Goal: Contribute content: Add original content to the website for others to see

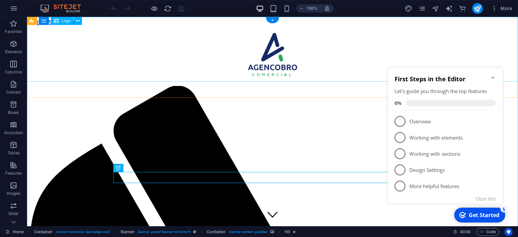
click at [329, 49] on div at bounding box center [273, 56] width 486 height 46
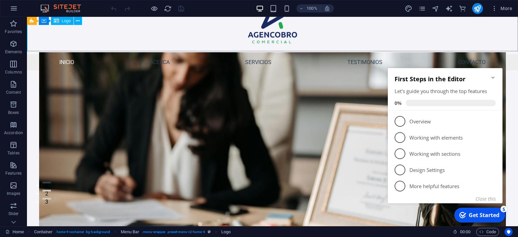
scroll to position [35, 0]
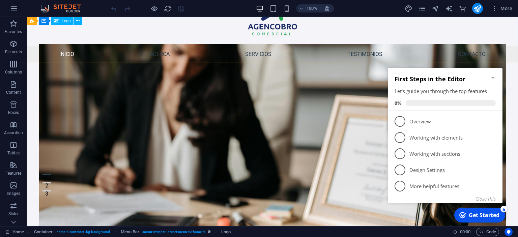
click at [332, 26] on div at bounding box center [272, 13] width 491 height 65
select select "px"
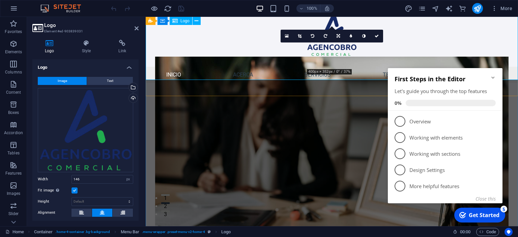
scroll to position [0, 0]
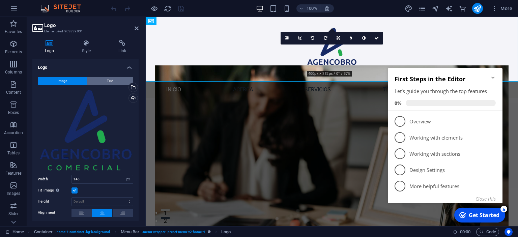
click at [110, 84] on span "Text" at bounding box center [110, 81] width 6 height 8
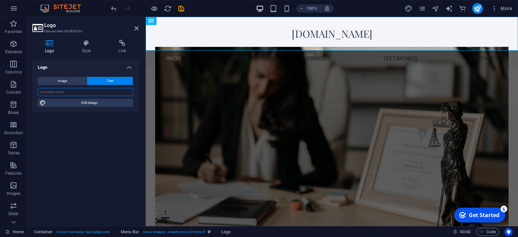
click at [92, 93] on input "text" at bounding box center [86, 92] width 96 height 8
type input "R"
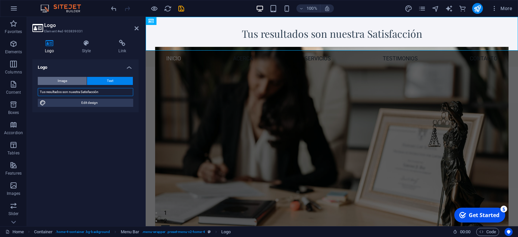
type input "Tus resultados son nuestra Satisfacción"
click at [63, 80] on span "Image" at bounding box center [62, 81] width 9 height 8
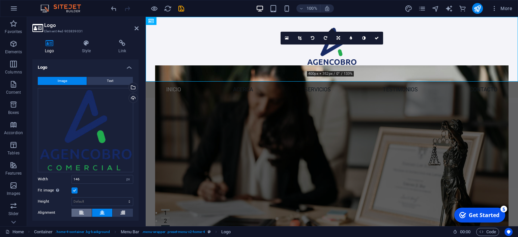
click at [84, 214] on button at bounding box center [82, 213] width 20 height 8
click at [85, 213] on button at bounding box center [82, 213] width 20 height 8
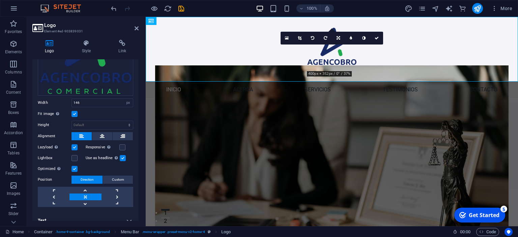
scroll to position [84, 0]
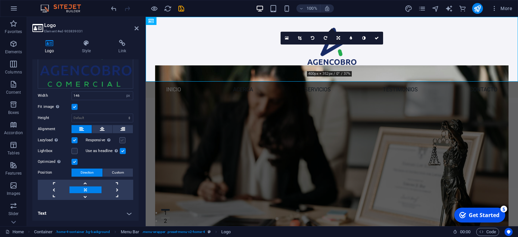
click at [125, 140] on label at bounding box center [122, 140] width 6 height 6
click at [0, 0] on input "Responsive Automatically load retina image and smartphone optimized sizes." at bounding box center [0, 0] width 0 height 0
click at [57, 188] on link at bounding box center [54, 190] width 32 height 7
click at [89, 184] on link at bounding box center [86, 183] width 32 height 7
click at [88, 189] on link at bounding box center [86, 190] width 32 height 7
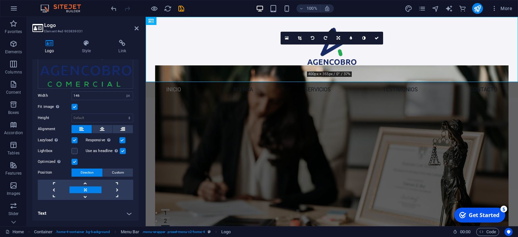
click at [121, 210] on h4 "Text" at bounding box center [85, 214] width 106 height 16
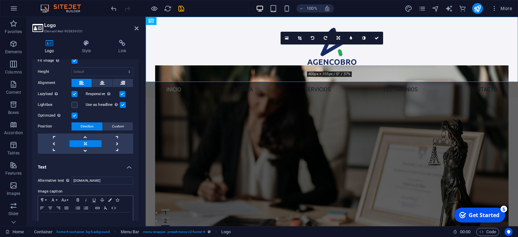
scroll to position [145, 0]
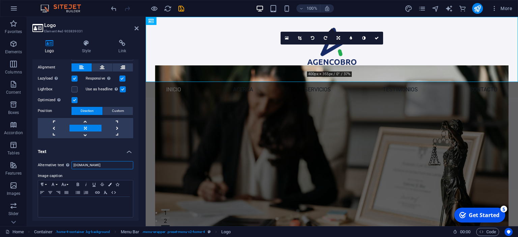
drag, startPoint x: 108, startPoint y: 166, endPoint x: 57, endPoint y: 165, distance: 51.3
click at [72, 165] on input "[DOMAIN_NAME]" at bounding box center [103, 165] width 62 height 8
drag, startPoint x: 89, startPoint y: 165, endPoint x: 44, endPoint y: 163, distance: 45.3
click at [72, 163] on input "dsds" at bounding box center [103, 165] width 62 height 8
type input "[DOMAIN_NAME]"
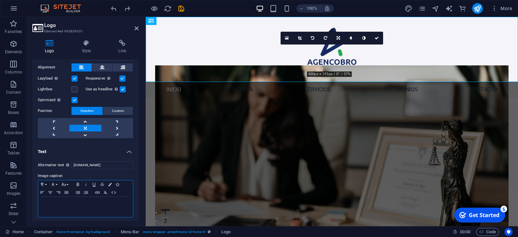
click at [73, 198] on div at bounding box center [85, 207] width 95 height 20
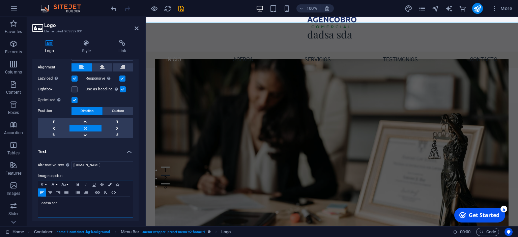
scroll to position [71, 0]
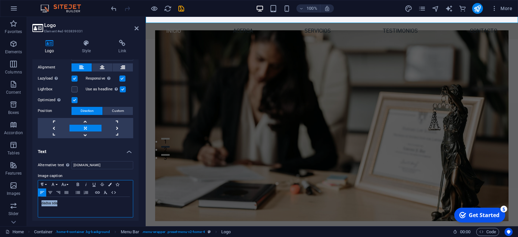
drag, startPoint x: 38, startPoint y: 204, endPoint x: 5, endPoint y: 199, distance: 33.5
click at [38, 199] on div "dadsa sda" at bounding box center [85, 207] width 95 height 20
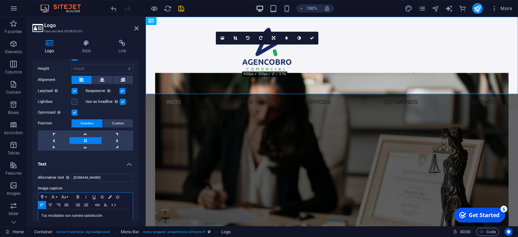
scroll to position [145, 0]
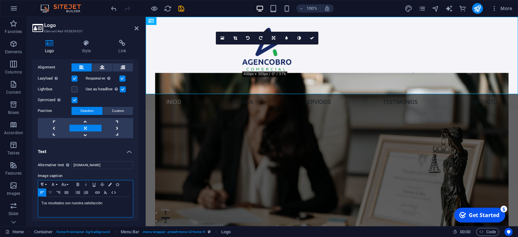
click at [52, 193] on icon "button" at bounding box center [50, 192] width 8 height 5
click at [56, 195] on button "Align Right" at bounding box center [58, 193] width 8 height 8
click at [66, 195] on button "Align Justify" at bounding box center [66, 193] width 8 height 8
click at [75, 193] on icon "button" at bounding box center [78, 192] width 8 height 5
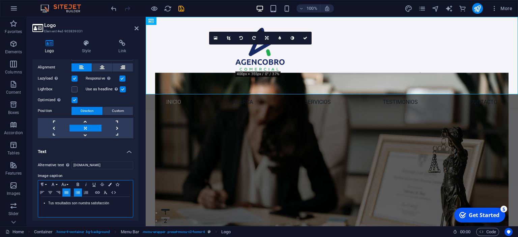
click at [78, 193] on icon "button" at bounding box center [78, 192] width 8 height 5
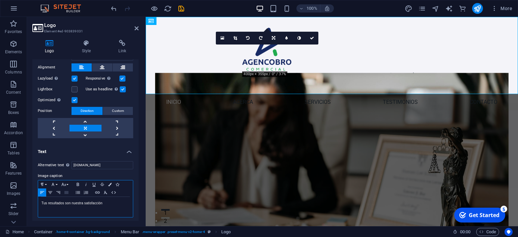
click at [67, 194] on icon "button" at bounding box center [66, 192] width 8 height 5
click at [56, 192] on icon "button" at bounding box center [58, 192] width 8 height 5
click at [273, 38] on icon at bounding box center [273, 38] width 3 height 4
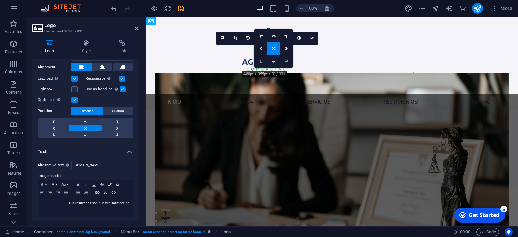
click at [272, 51] on link at bounding box center [273, 48] width 13 height 13
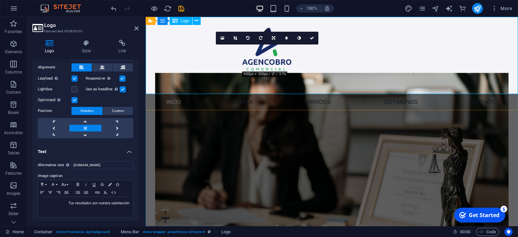
click at [275, 59] on div "Tus resultados son nuestra satisfacción" at bounding box center [332, 55] width 373 height 77
click at [59, 126] on link at bounding box center [54, 128] width 32 height 7
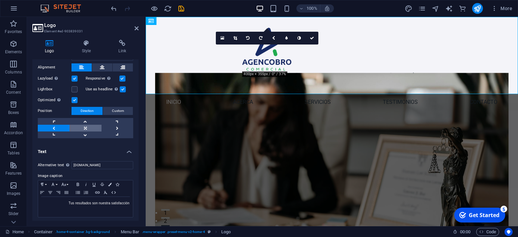
click at [84, 127] on link at bounding box center [86, 128] width 32 height 7
click at [110, 127] on link at bounding box center [118, 128] width 32 height 7
click at [90, 127] on link at bounding box center [86, 128] width 32 height 7
click at [118, 110] on span "Custom" at bounding box center [118, 111] width 12 height 8
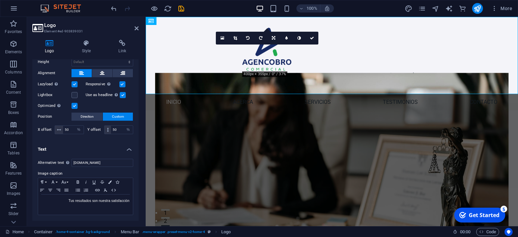
scroll to position [139, 0]
click at [105, 73] on button at bounding box center [102, 74] width 20 height 8
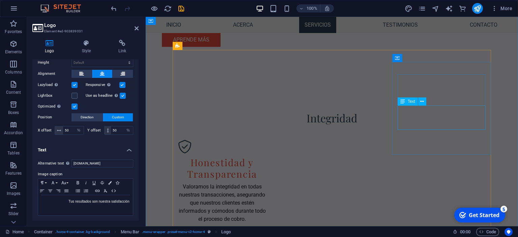
scroll to position [570, 0]
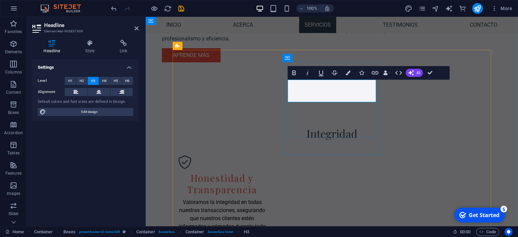
drag, startPoint x: 329, startPoint y: 99, endPoint x: 362, endPoint y: 100, distance: 33.4
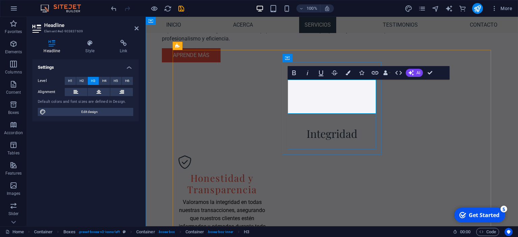
drag, startPoint x: 304, startPoint y: 86, endPoint x: 362, endPoint y: 84, distance: 58.4
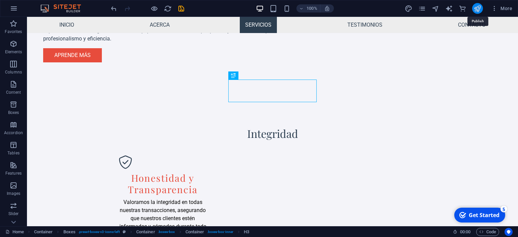
click at [481, 11] on icon "publish" at bounding box center [478, 9] width 8 height 8
